Goal: Find specific page/section

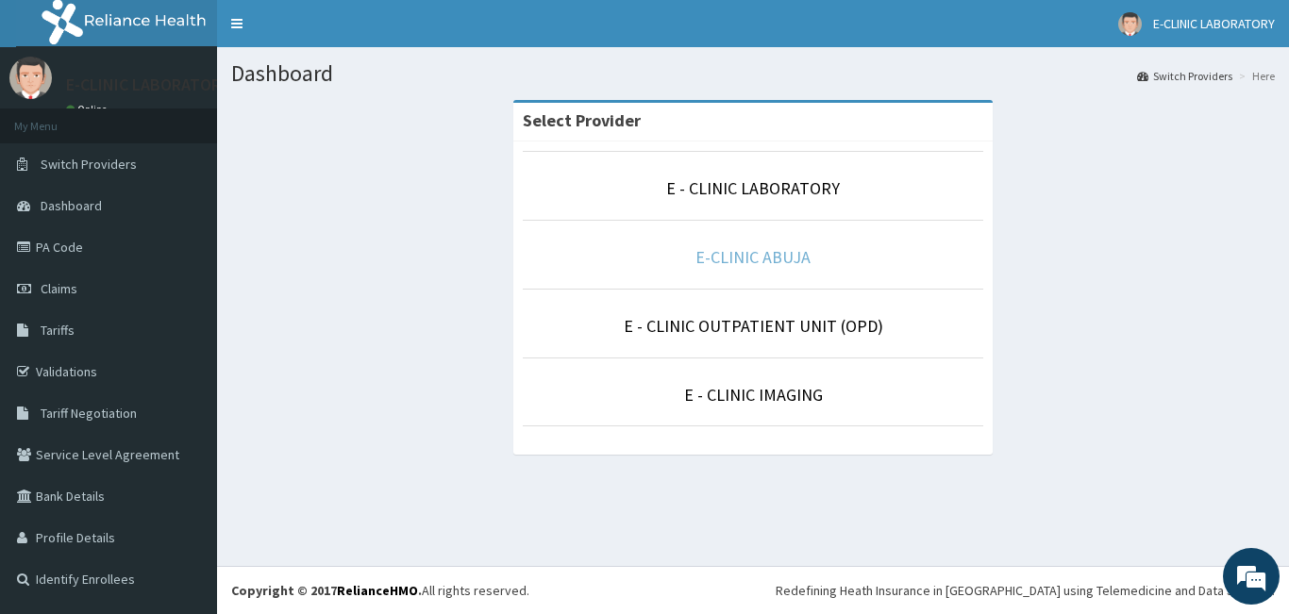
click at [728, 257] on link "E-CLINIC ABUJA" at bounding box center [753, 257] width 115 height 22
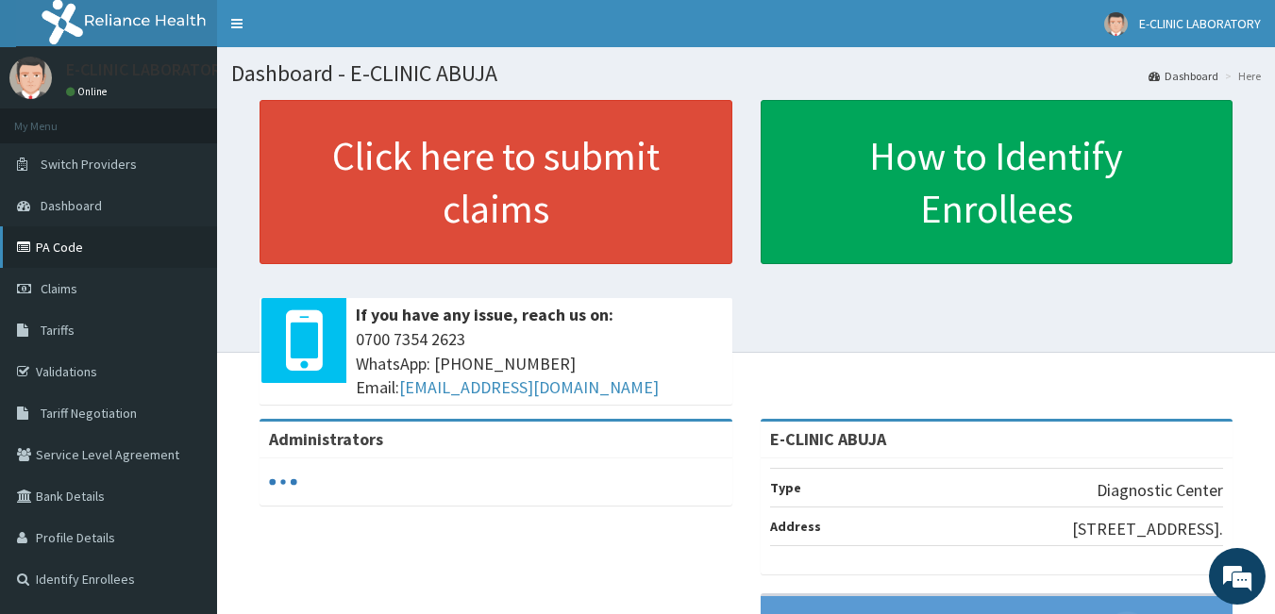
click at [61, 244] on link "PA Code" at bounding box center [108, 248] width 217 height 42
